Goal: Information Seeking & Learning: Learn about a topic

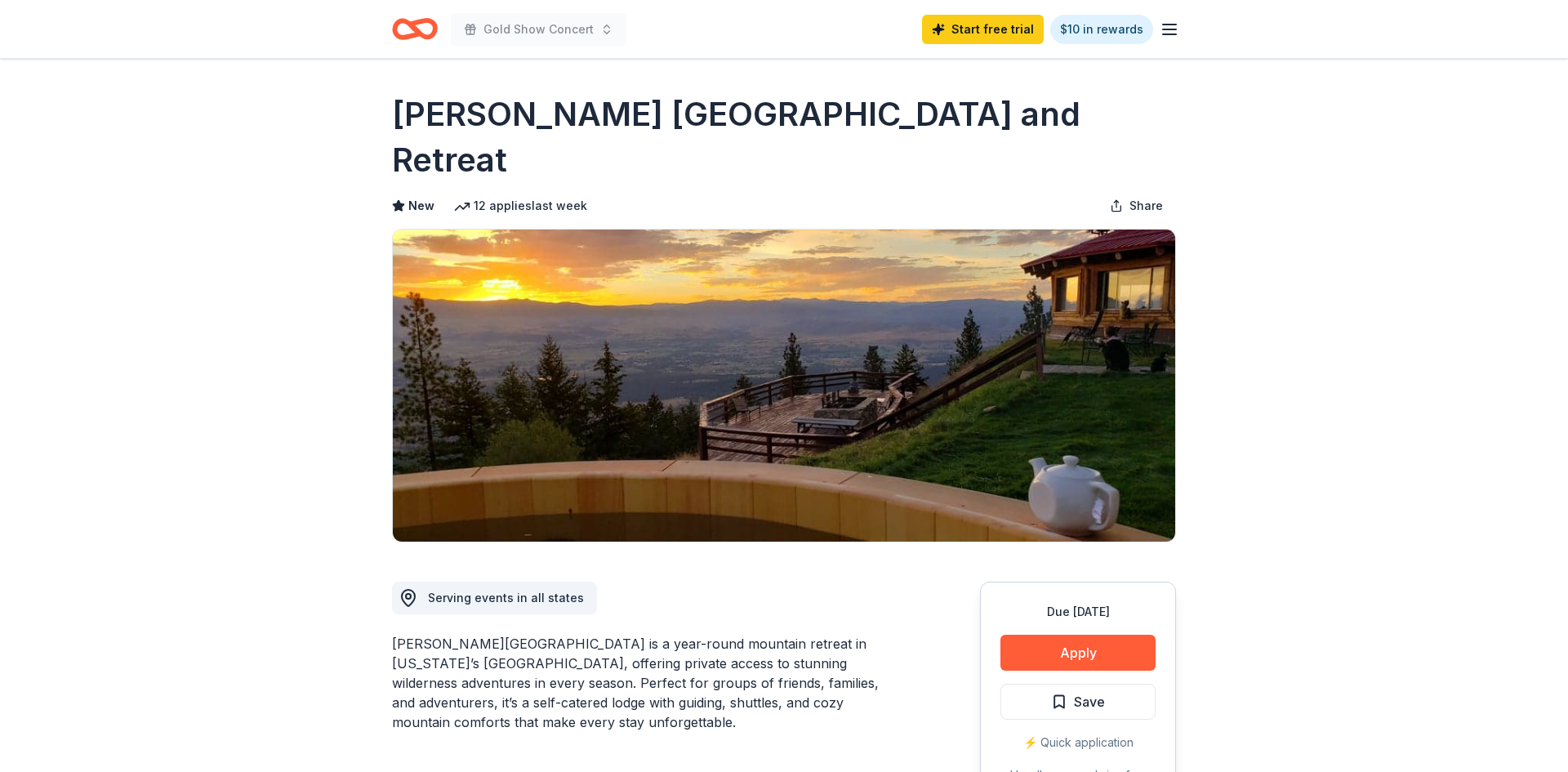
click at [428, 30] on icon "Home" at bounding box center [415, 29] width 46 height 39
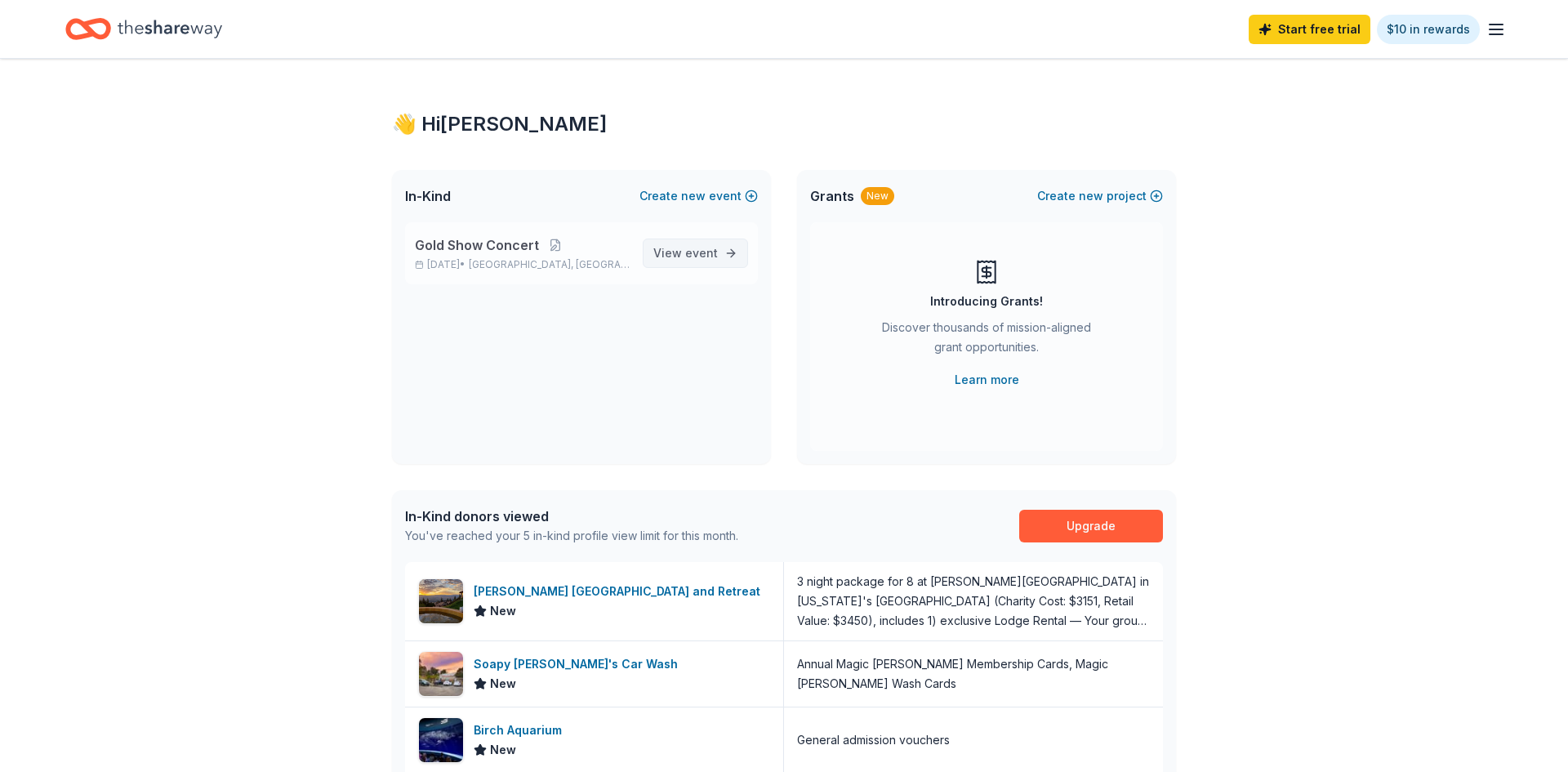
click at [675, 251] on span "View event" at bounding box center [685, 254] width 65 height 20
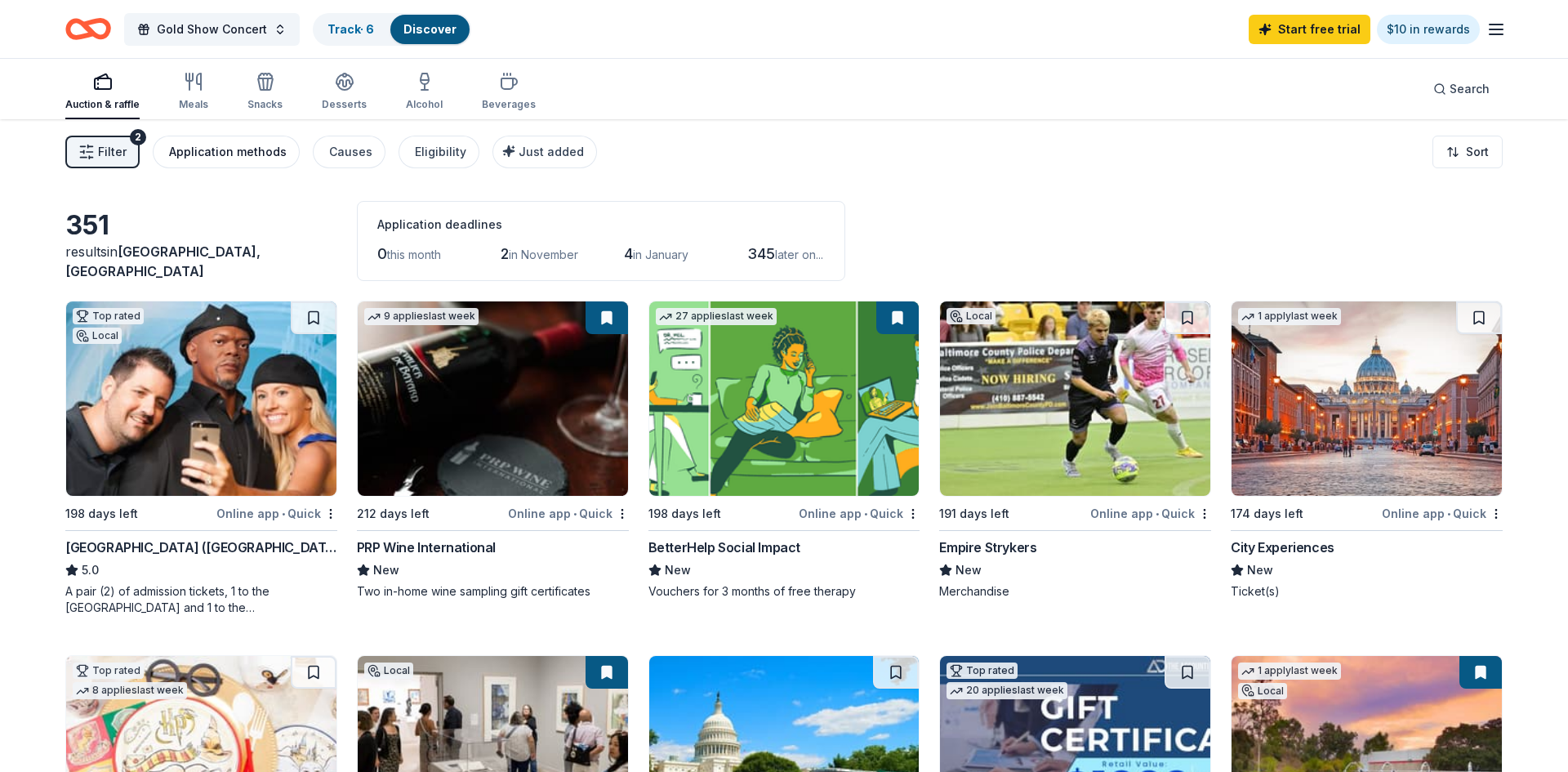
click at [270, 148] on div "Application methods" at bounding box center [228, 152] width 117 height 20
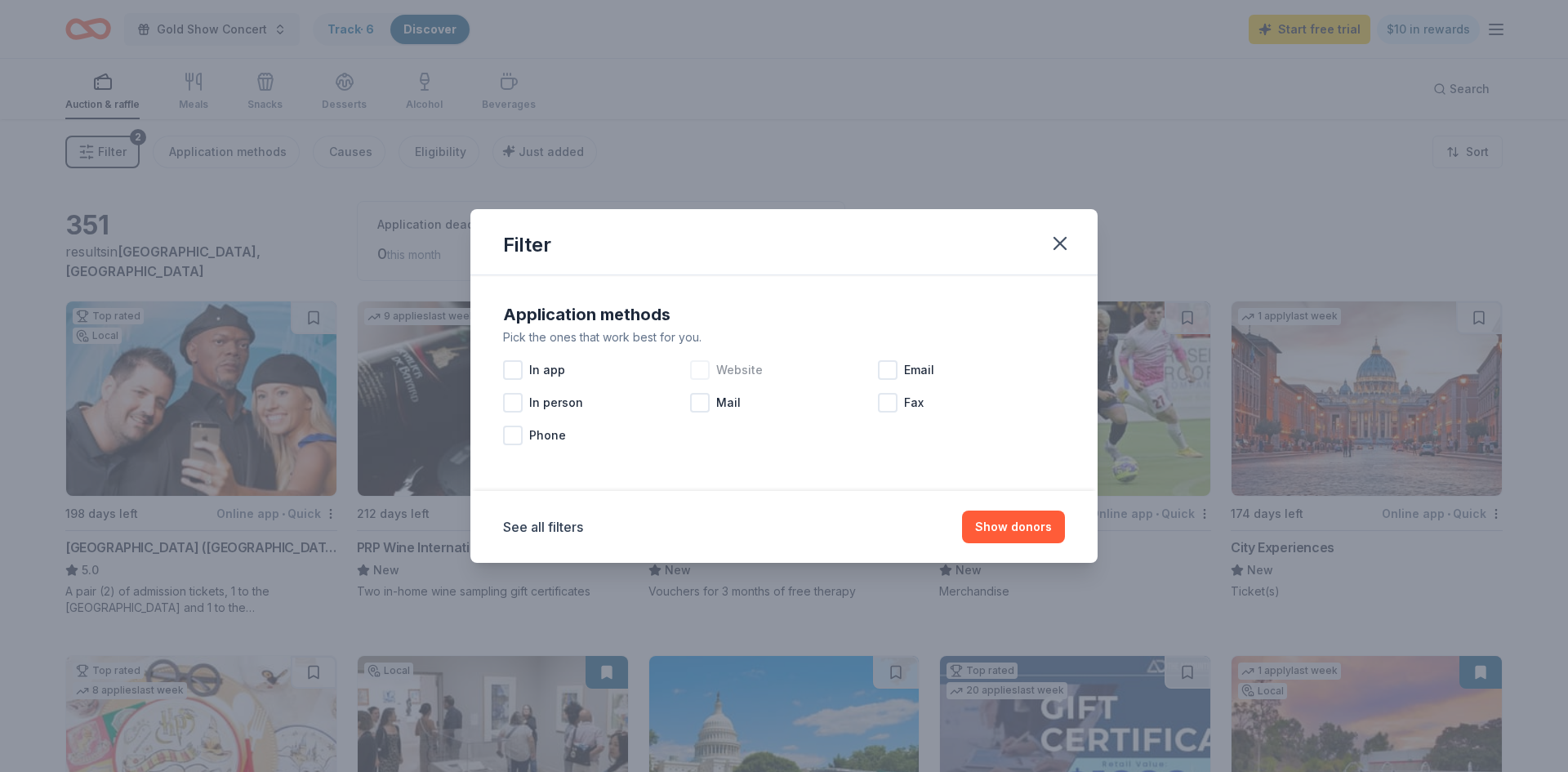
click at [705, 367] on div at bounding box center [700, 370] width 20 height 20
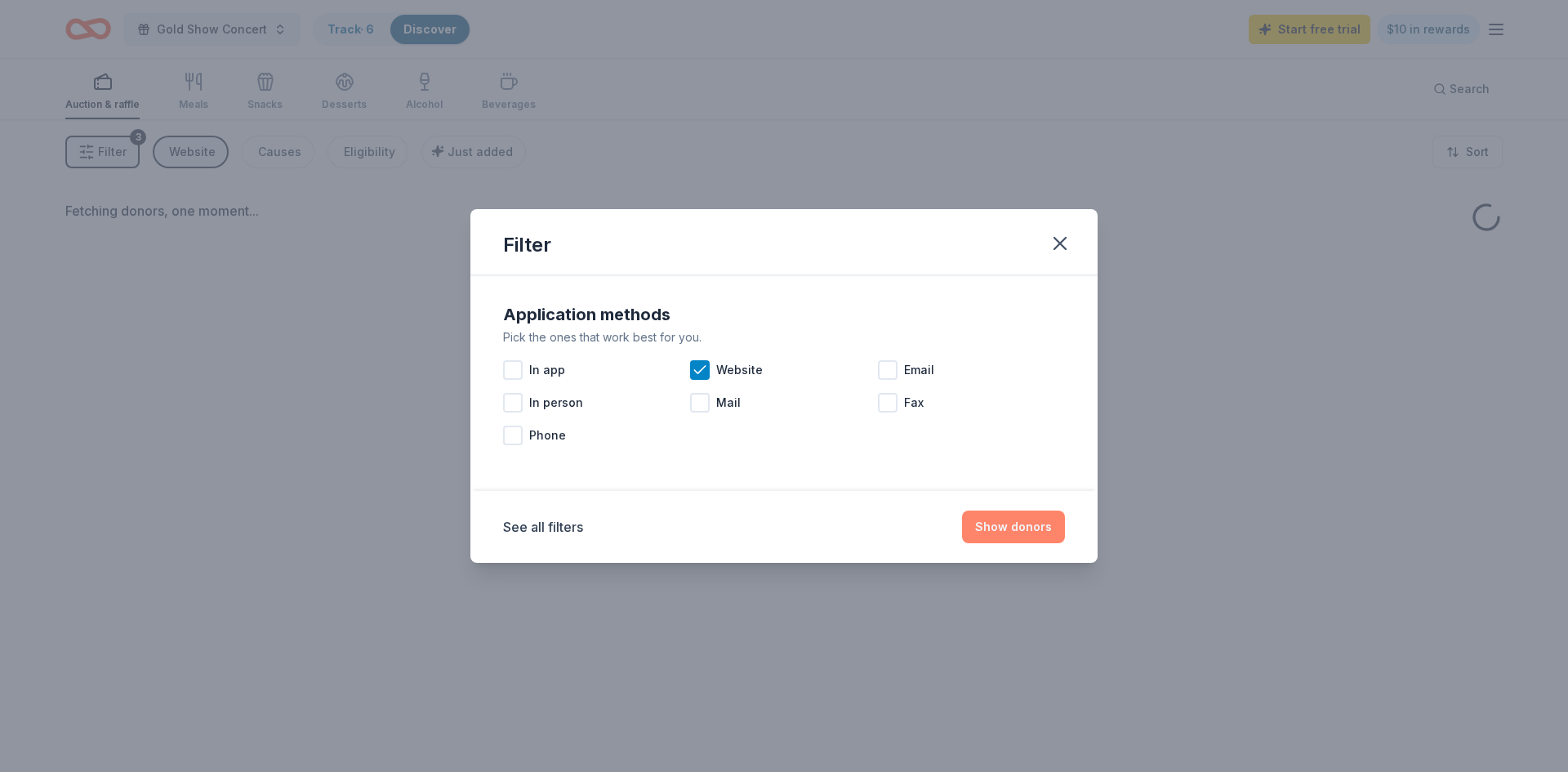
click at [1027, 518] on button "Show donors" at bounding box center [1013, 526] width 102 height 33
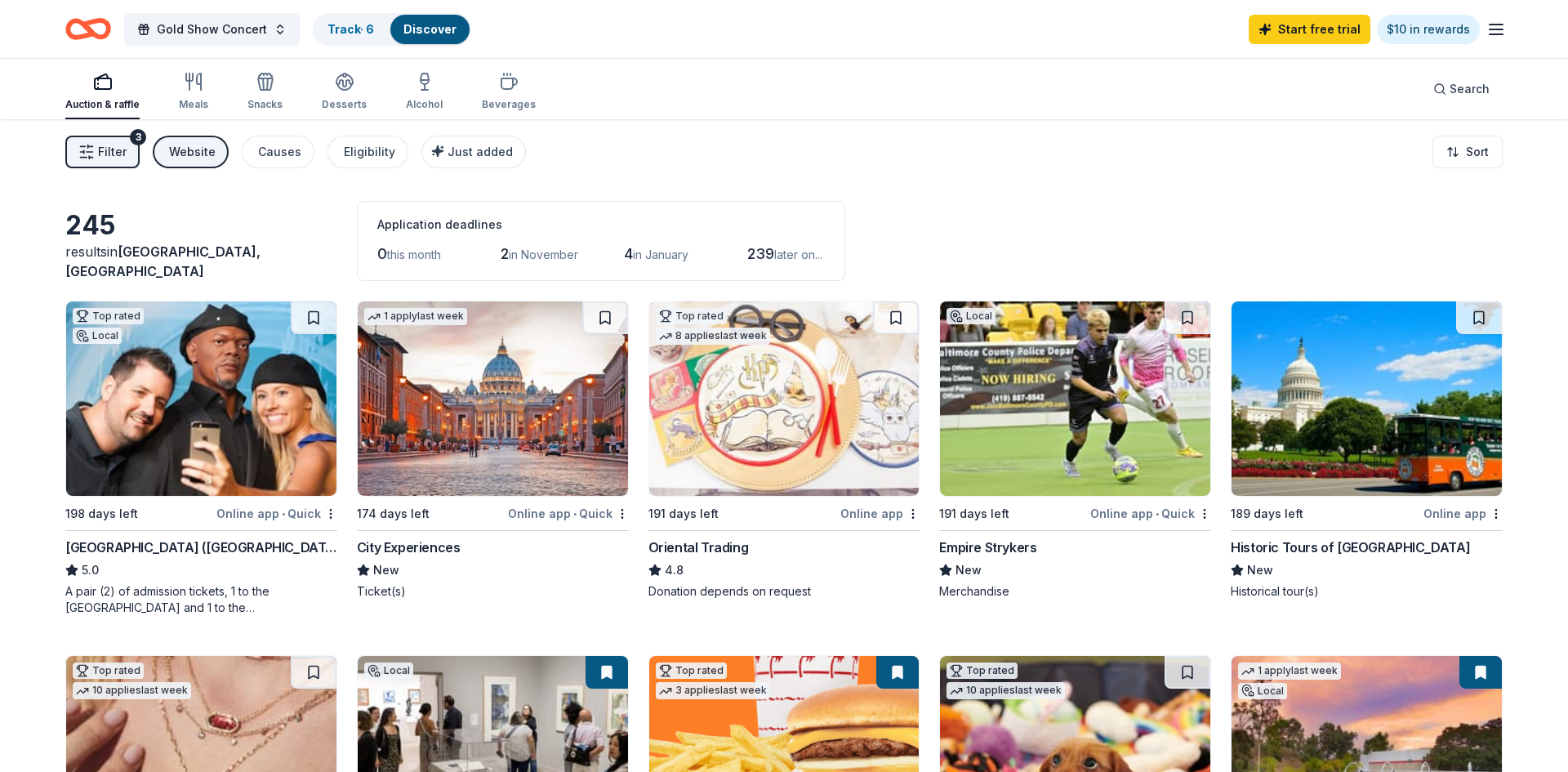
click at [91, 150] on icon "button" at bounding box center [87, 152] width 16 height 16
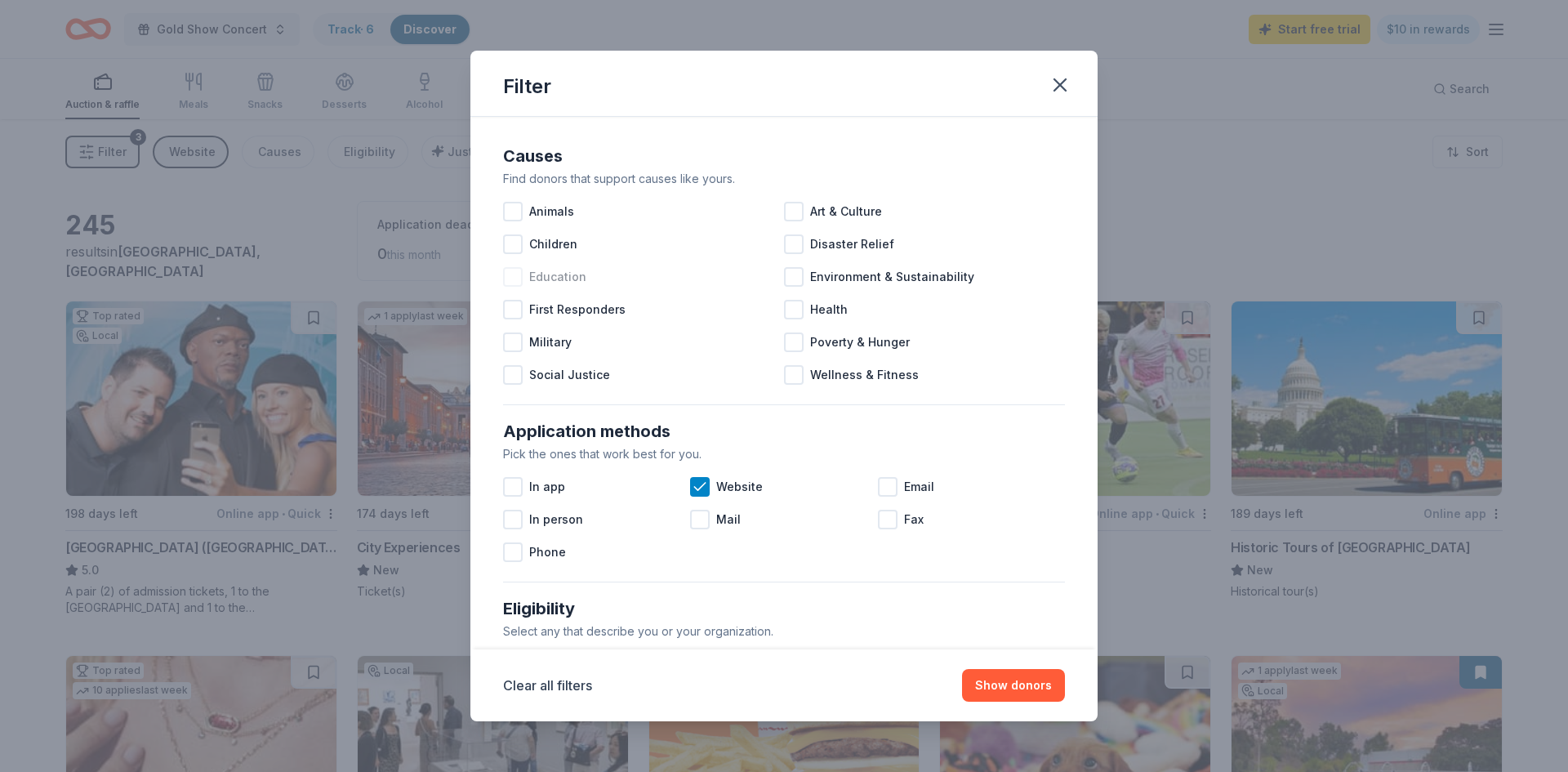
click at [516, 281] on div at bounding box center [513, 278] width 20 height 20
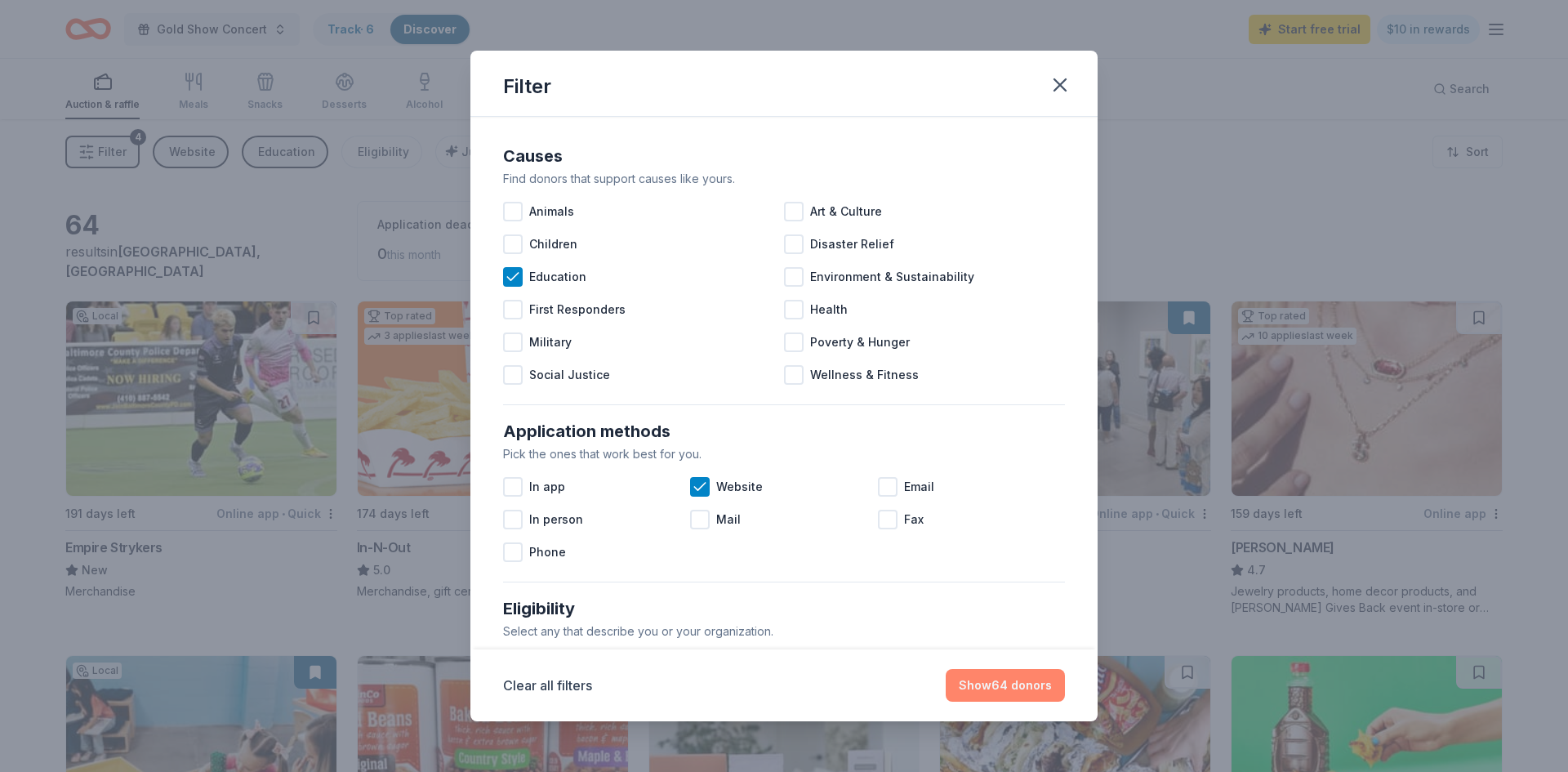
click at [1006, 679] on button "Show 64 donors" at bounding box center [1005, 685] width 119 height 33
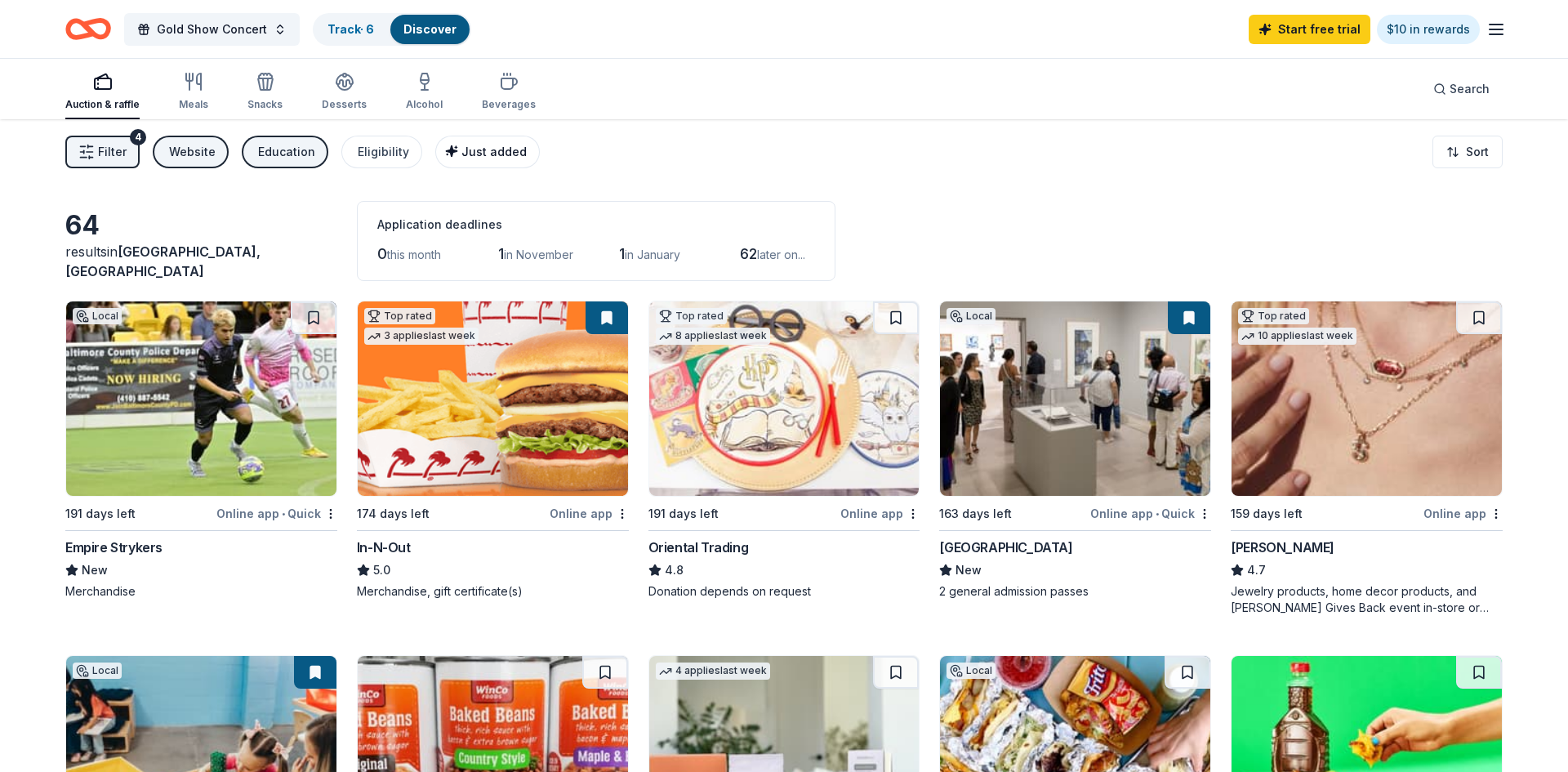
click at [484, 162] on button "Just added" at bounding box center [487, 151] width 104 height 33
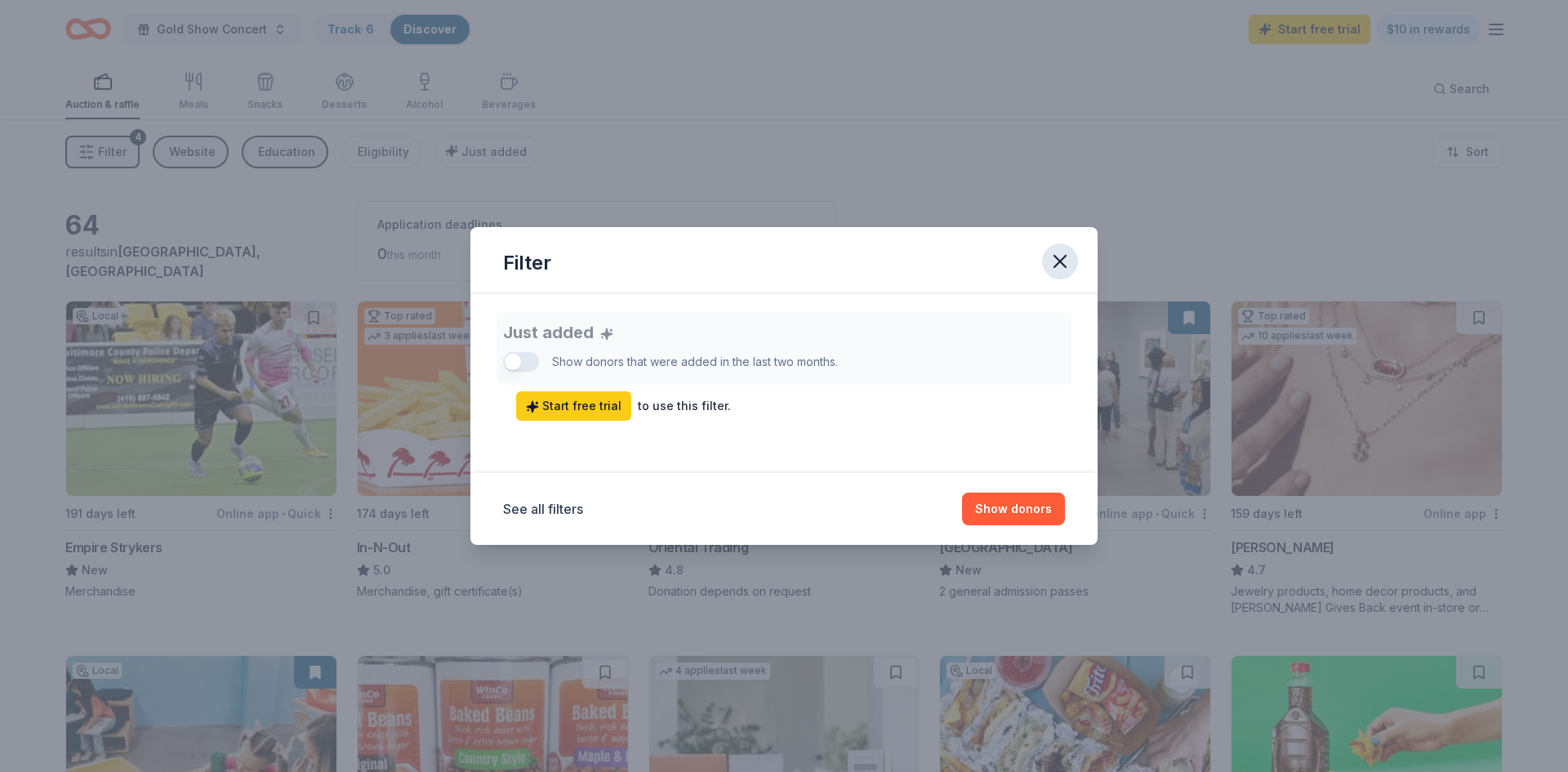
click at [1060, 261] on icon "button" at bounding box center [1059, 261] width 11 height 11
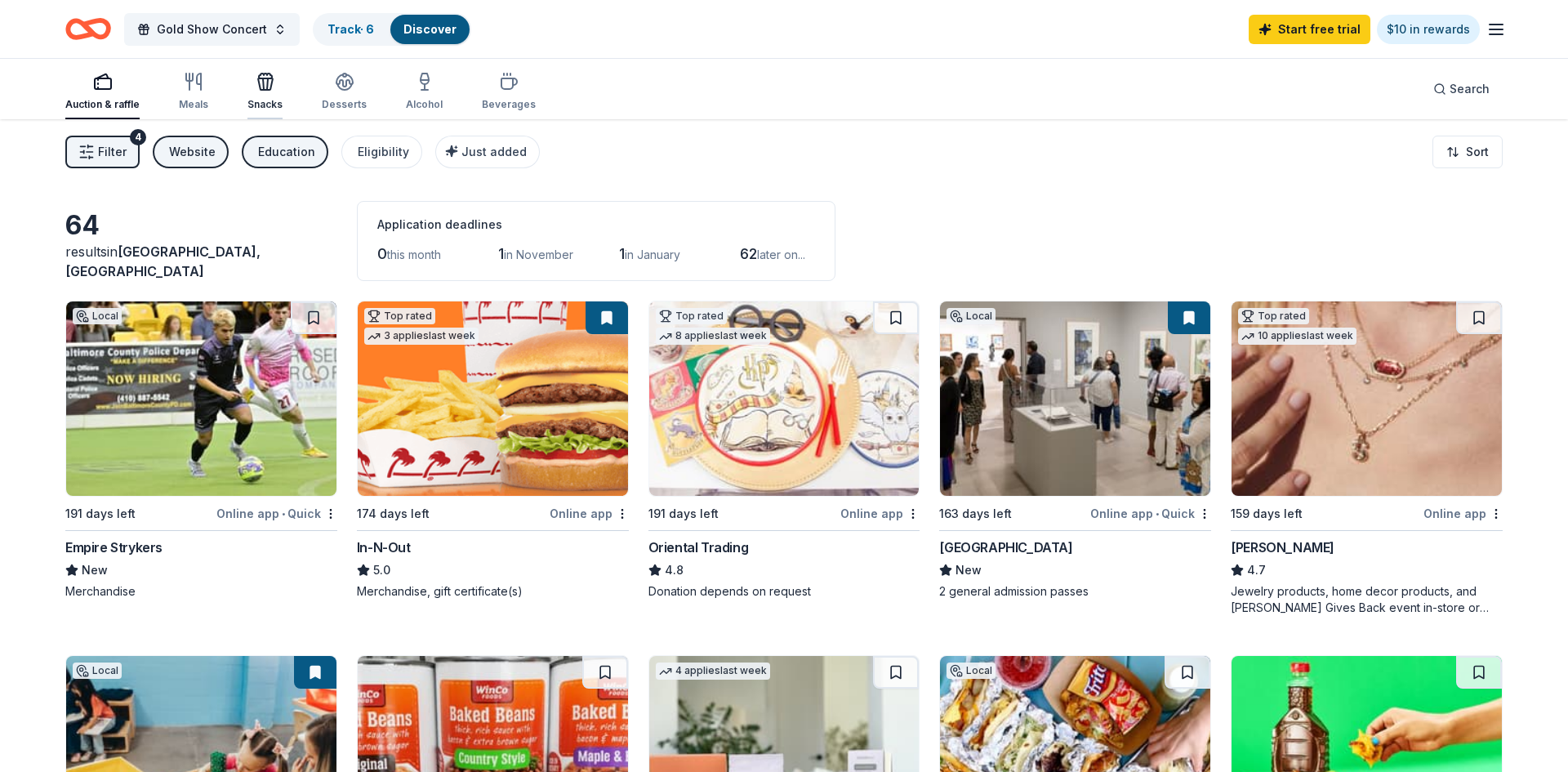
click at [260, 94] on div "Snacks" at bounding box center [264, 91] width 35 height 39
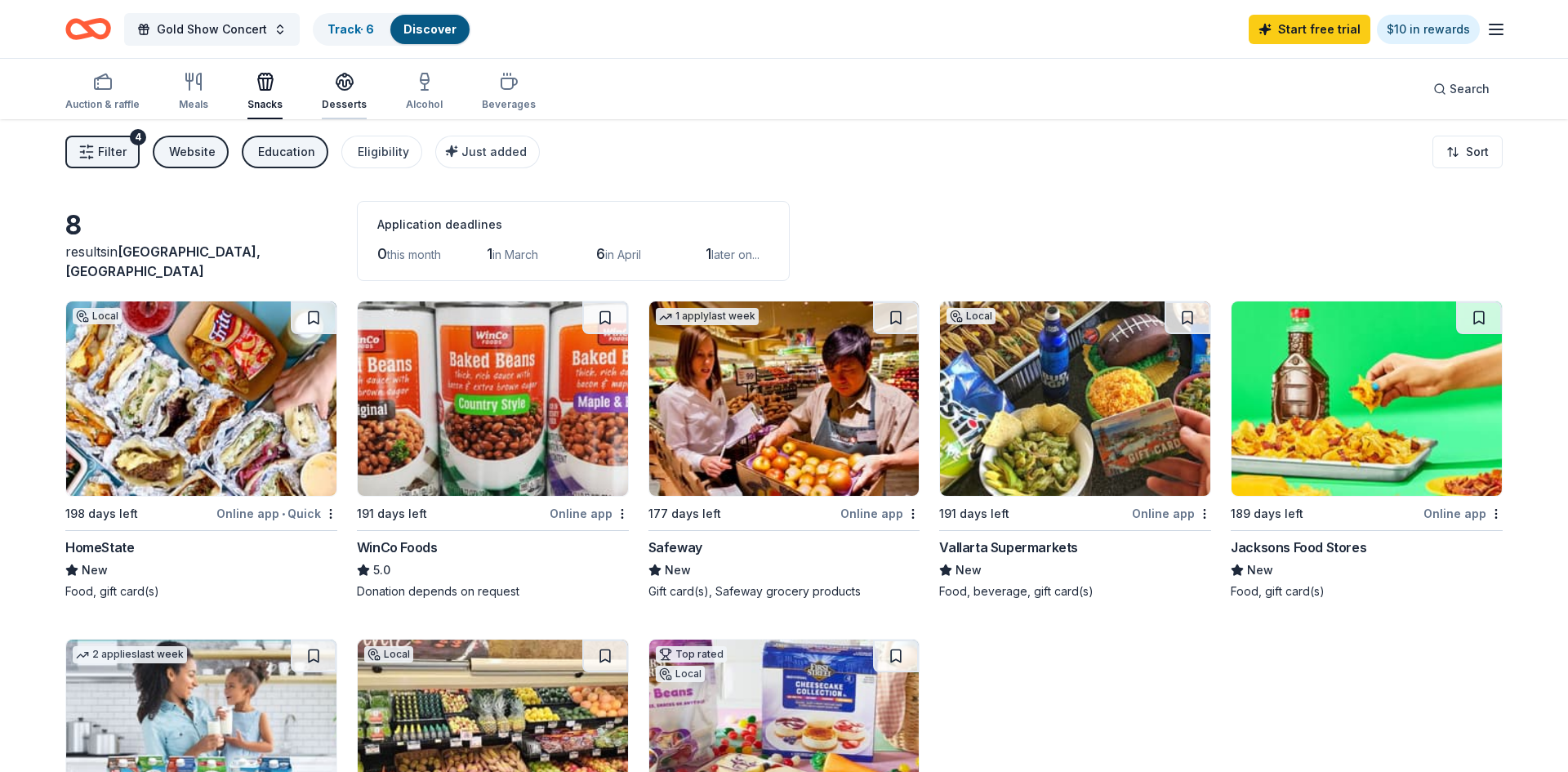
click at [344, 98] on div "Desserts" at bounding box center [344, 104] width 45 height 13
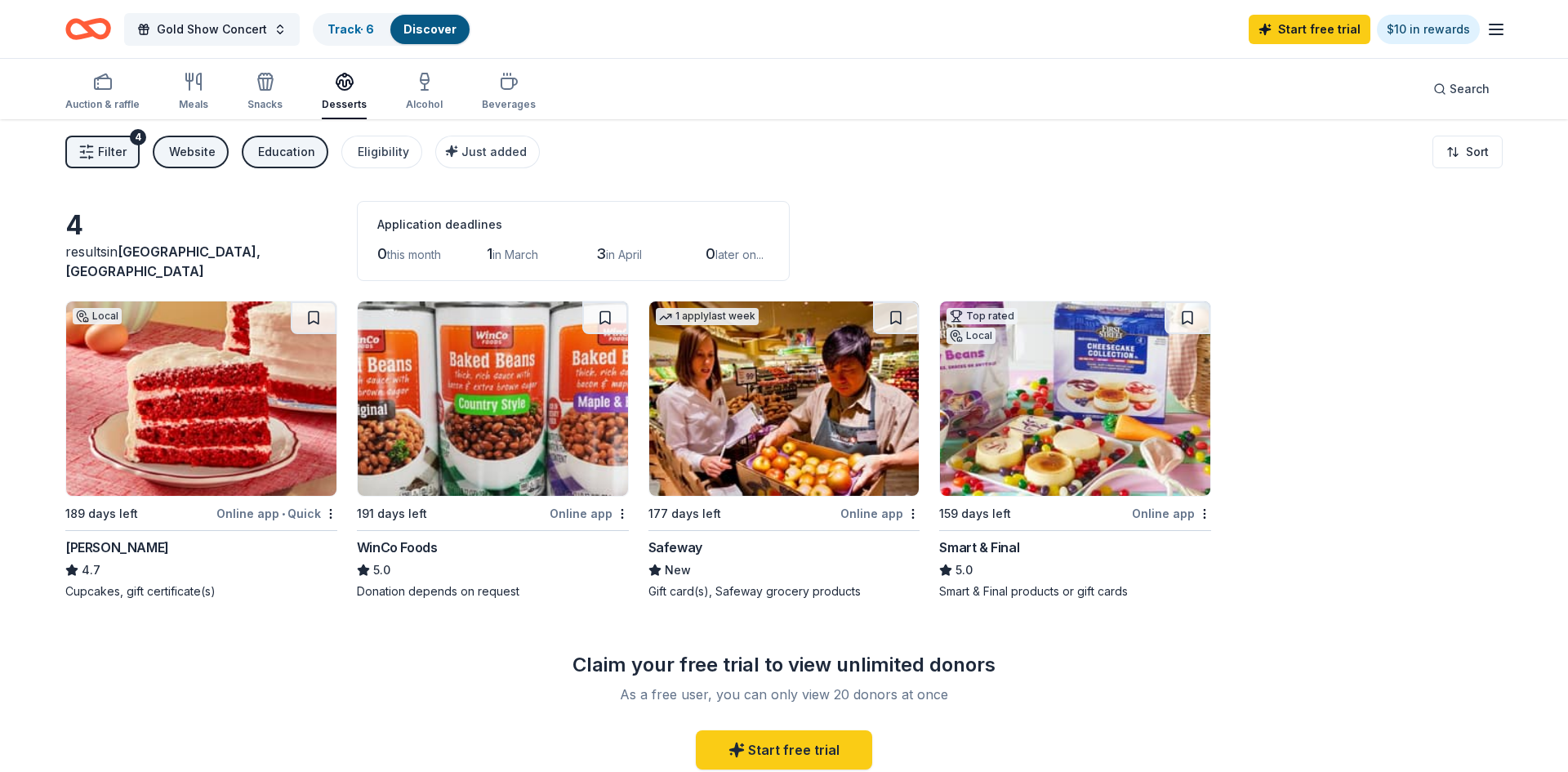
click at [142, 474] on img at bounding box center [202, 398] width 270 height 194
